Goal: Information Seeking & Learning: Compare options

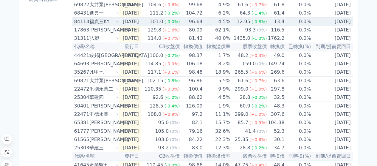
scroll to position [149, 0]
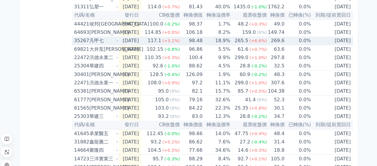
click at [141, 40] on td "[DATE]" at bounding box center [130, 41] width 22 height 9
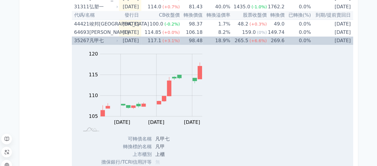
click at [144, 40] on td "98.48" at bounding box center [191, 41] width 23 height 8
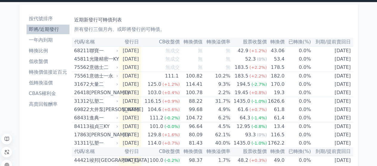
scroll to position [0, 0]
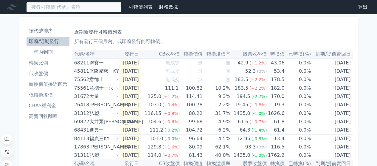
click at [57, 8] on input at bounding box center [73, 7] width 95 height 10
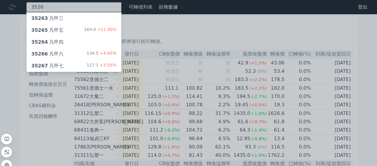
type input "3526"
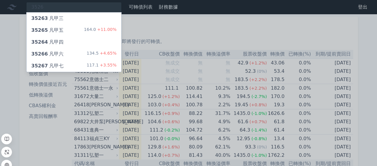
click at [64, 27] on div "35265 凡甲五 164.0 +11.00%" at bounding box center [74, 30] width 95 height 12
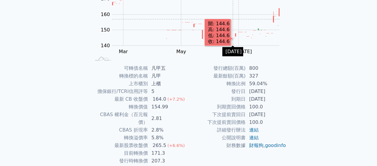
scroll to position [109, 0]
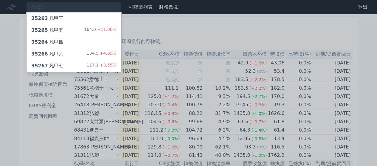
click at [79, 45] on div "35264 凡甲四" at bounding box center [74, 42] width 95 height 12
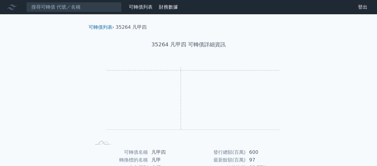
scroll to position [60, 0]
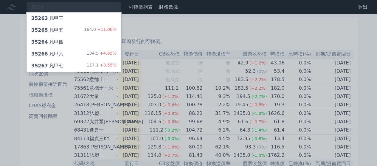
click at [55, 18] on div "35263 凡甲三" at bounding box center [47, 18] width 32 height 7
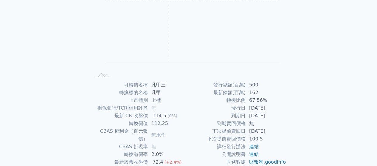
scroll to position [89, 0]
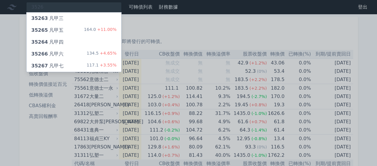
click at [72, 53] on div "35266 凡甲六 134.5 +4.65%" at bounding box center [74, 54] width 95 height 12
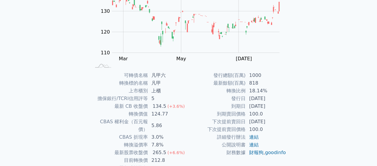
scroll to position [89, 0]
